Goal: Task Accomplishment & Management: Use online tool/utility

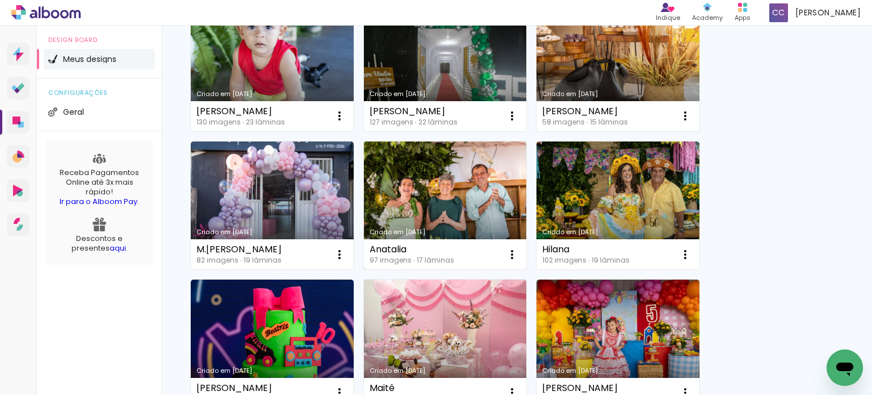
scroll to position [170, 0]
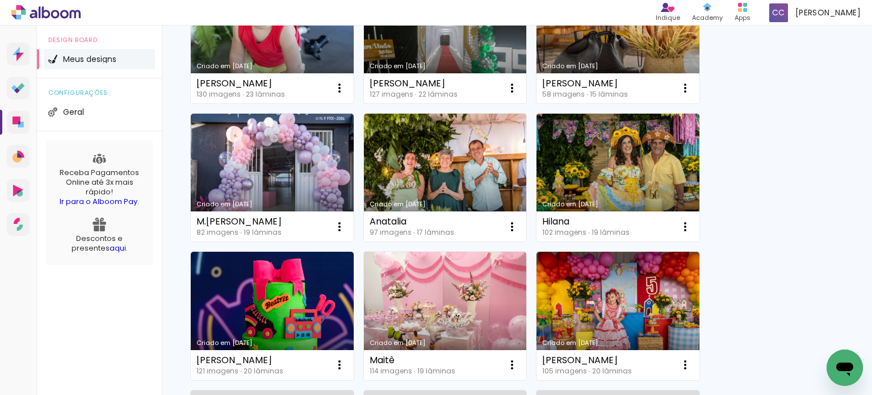
click at [468, 162] on link "Criado em [DATE]" at bounding box center [445, 178] width 163 height 128
